Goal: Task Accomplishment & Management: Manage account settings

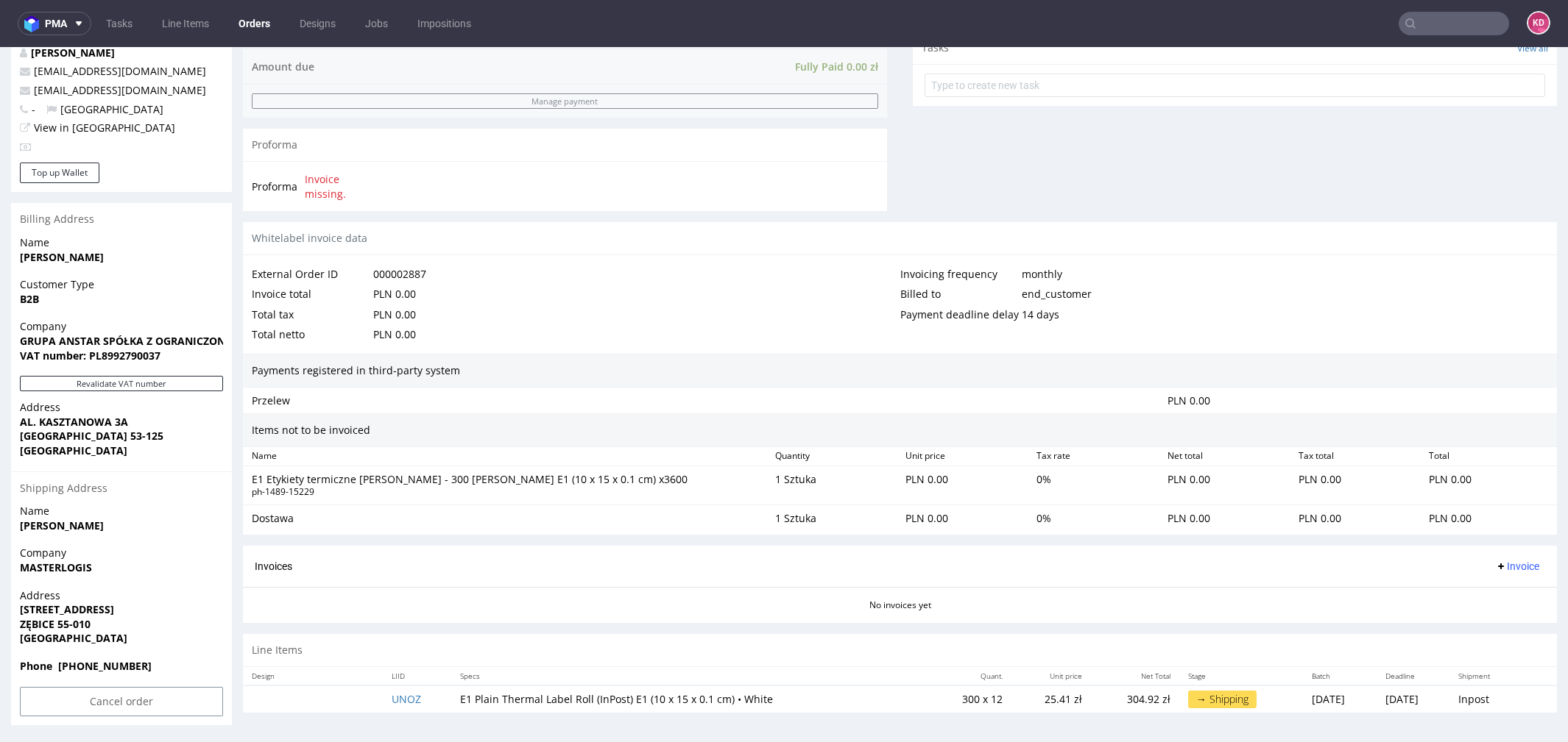
scroll to position [541, 0]
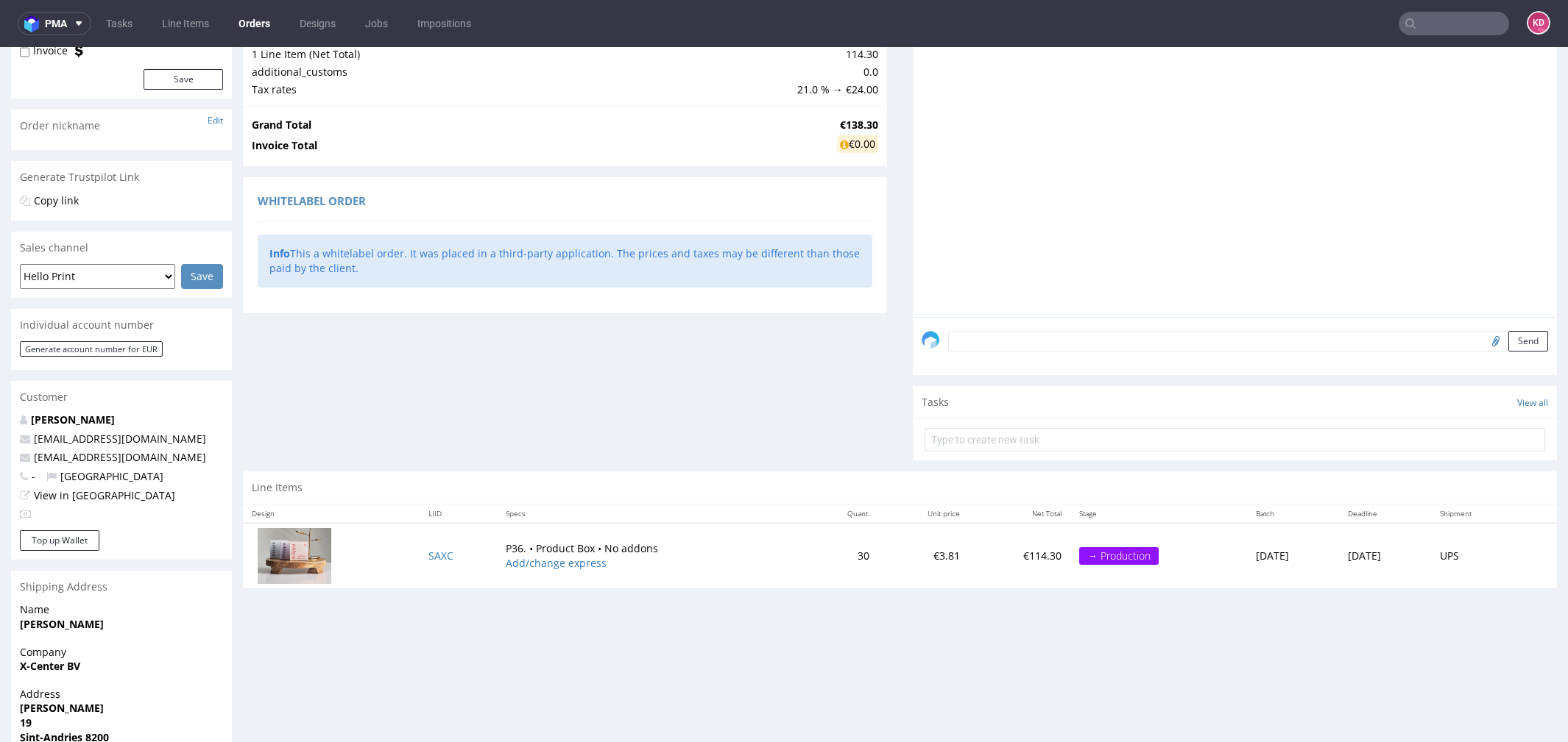
scroll to position [304, 0]
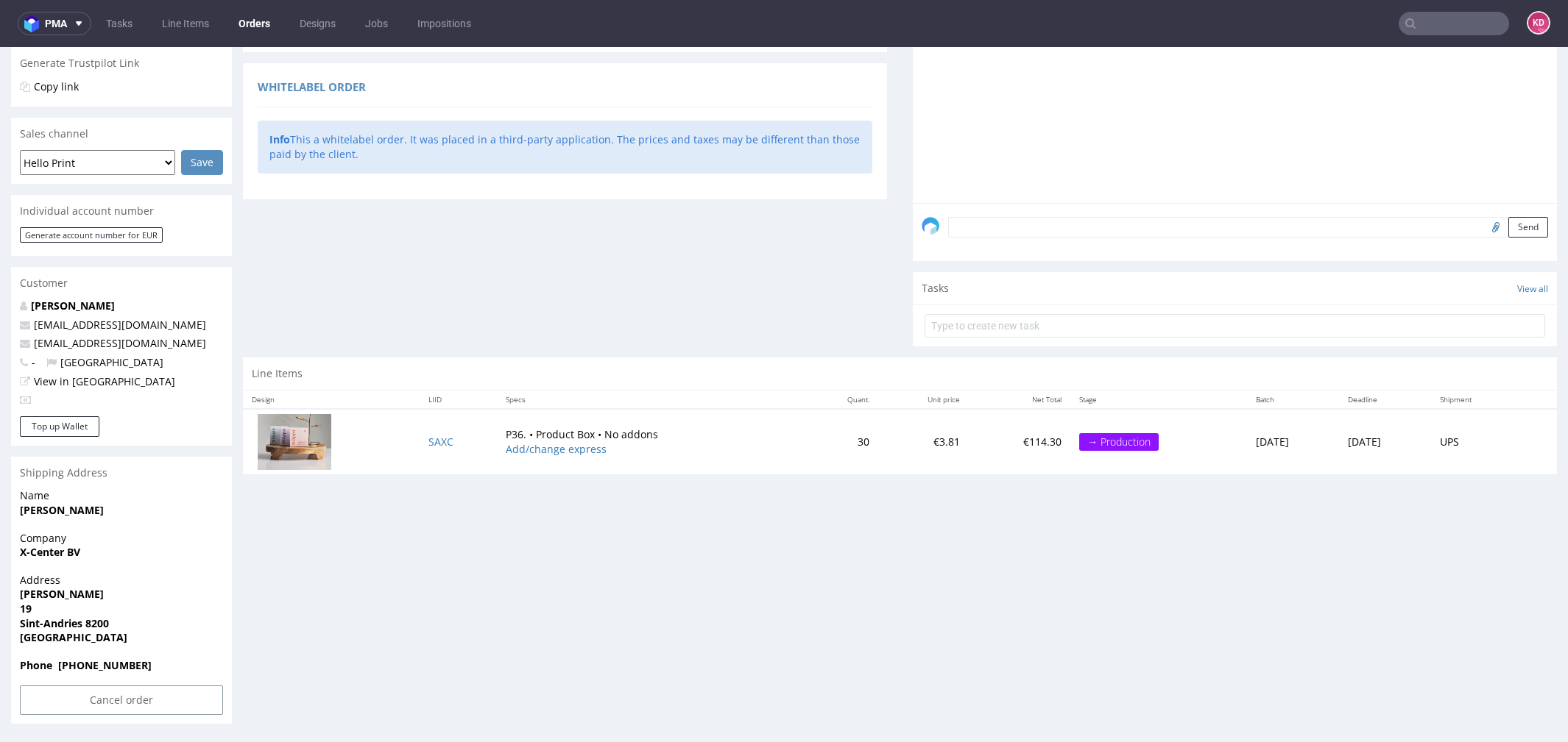
click at [1052, 217] on textarea at bounding box center [1248, 227] width 600 height 21
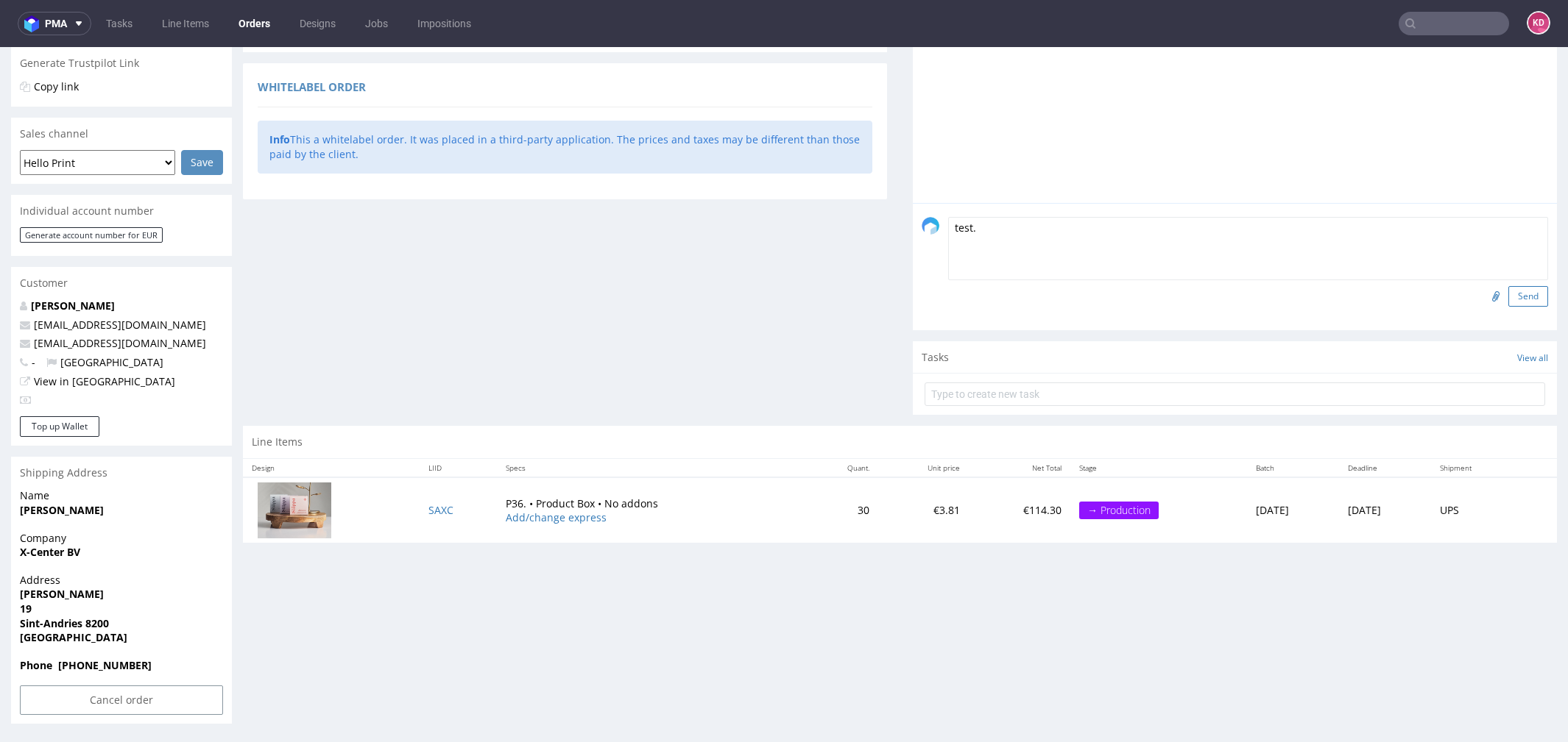
type textarea "test."
click at [1512, 286] on button "Send" at bounding box center [1528, 296] width 40 height 21
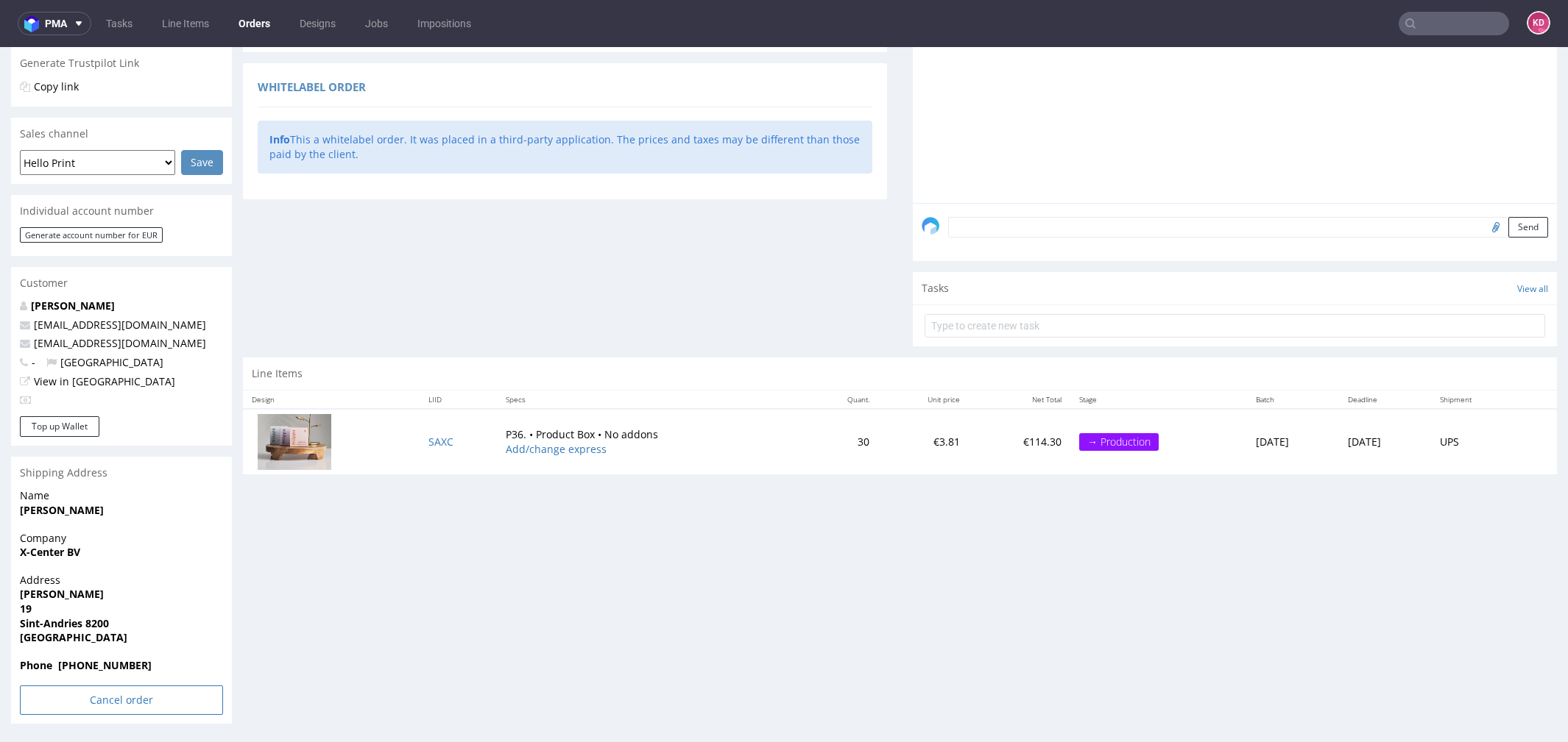
click at [90, 707] on input "Cancel order" at bounding box center [122, 700] width 203 height 29
click at [99, 664] on link "Yes" at bounding box center [98, 675] width 42 height 22
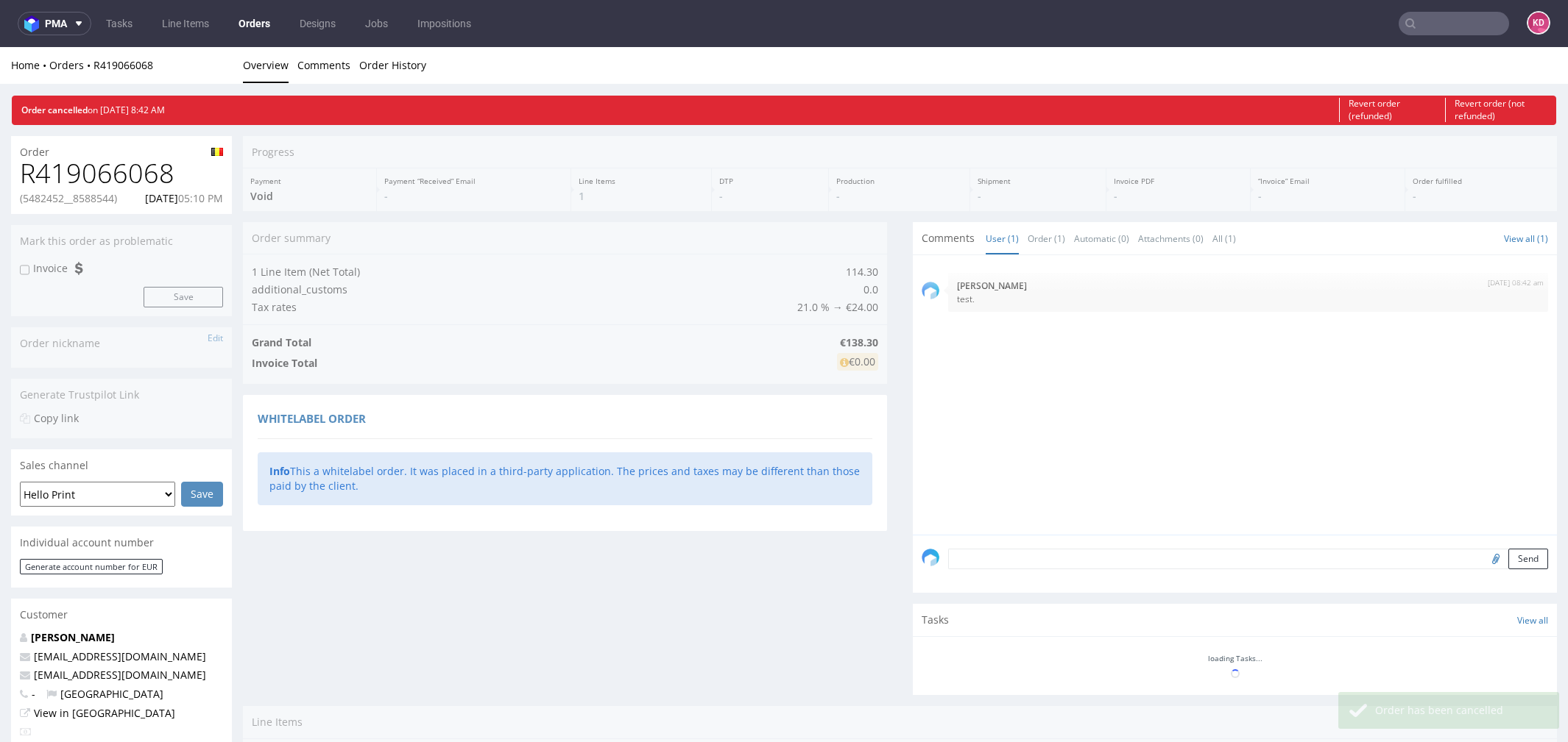
scroll to position [0, 0]
